Goal: Contribute content: Contribute content

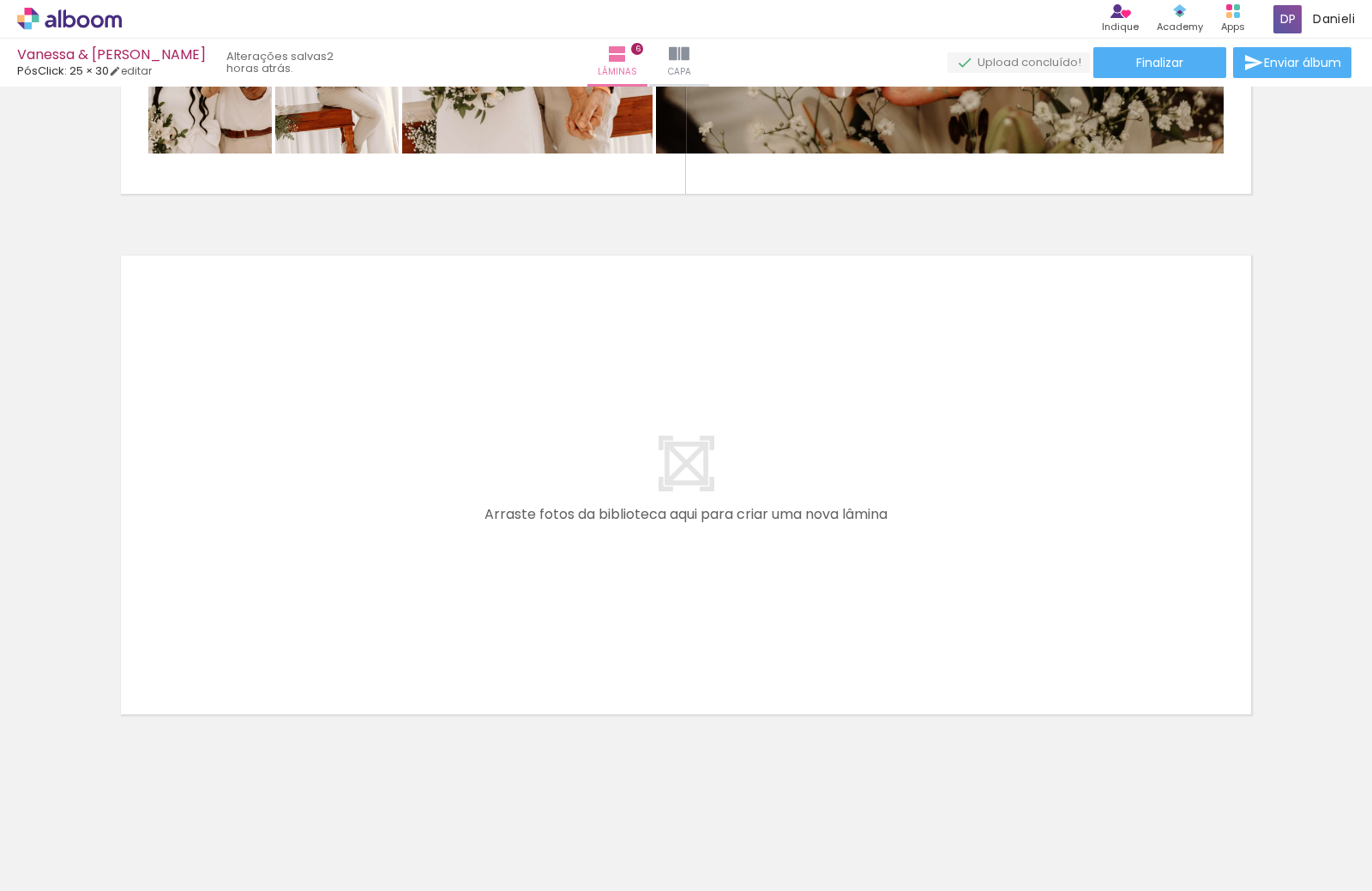
scroll to position [0, 3672]
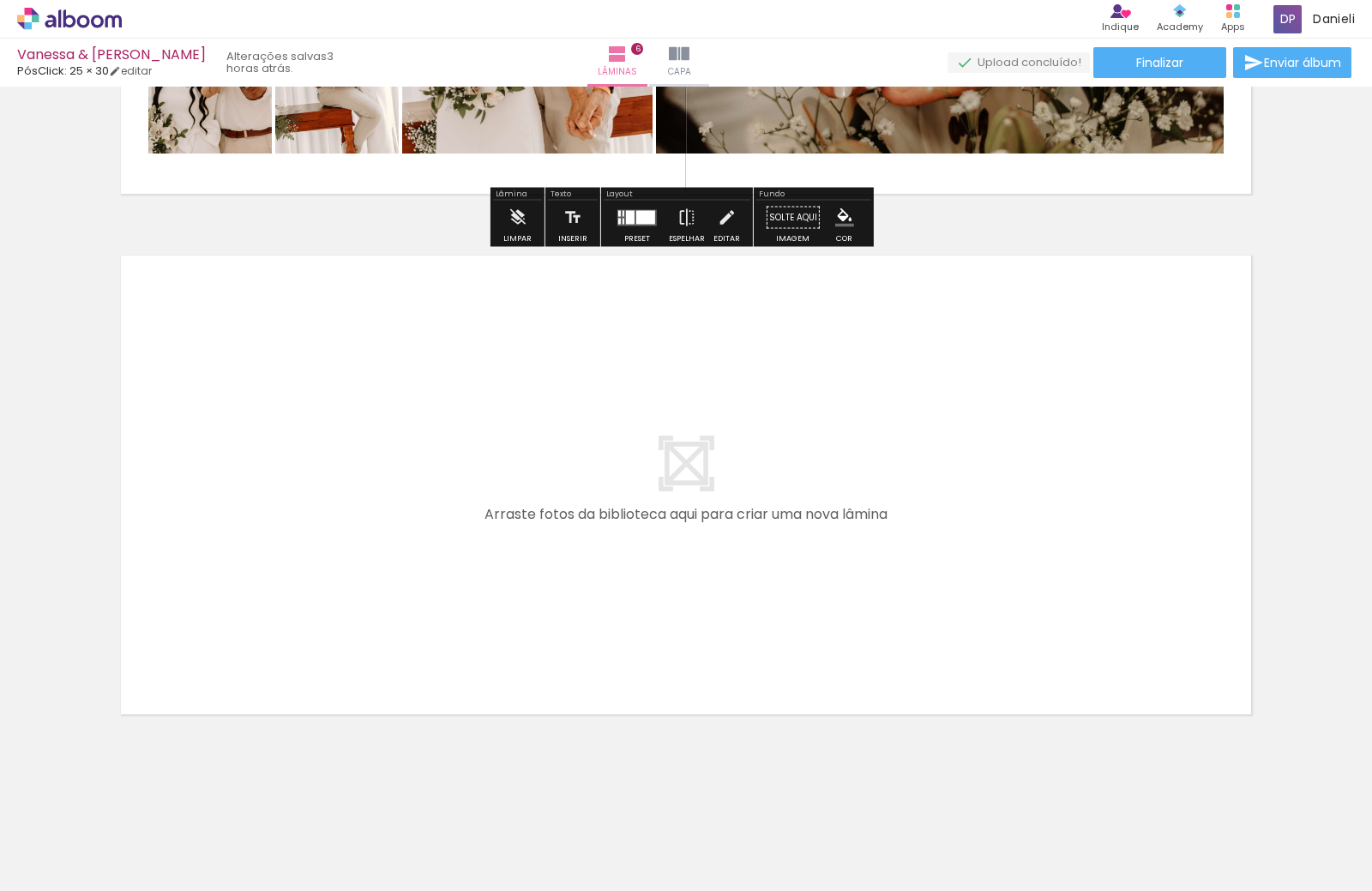
click at [58, 862] on span "Adicionar Fotos" at bounding box center [60, 868] width 52 height 19
click at [0, 0] on input "file" at bounding box center [0, 0] width 0 height 0
click at [66, 870] on span "Adicionar Fotos" at bounding box center [60, 868] width 52 height 19
click at [0, 0] on input "file" at bounding box center [0, 0] width 0 height 0
